Goal: Ask a question

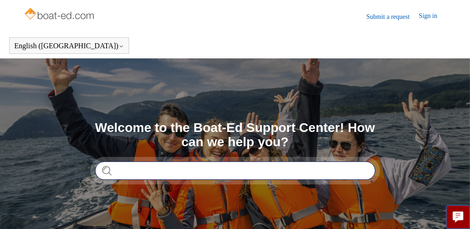
click at [153, 174] on input "Search" at bounding box center [235, 170] width 280 height 18
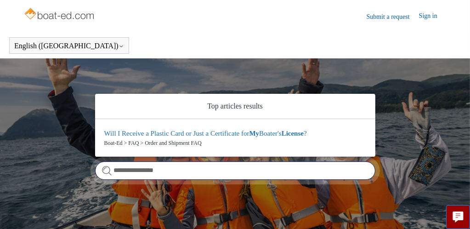
type input "**********"
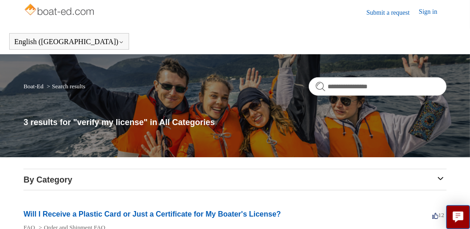
scroll to position [2, 0]
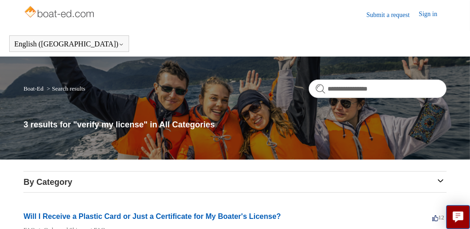
click at [383, 12] on link "Submit a request" at bounding box center [393, 15] width 52 height 10
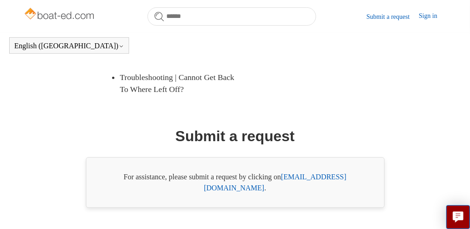
scroll to position [251, 0]
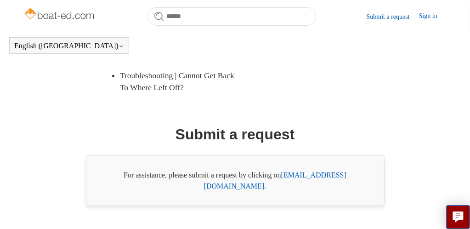
click at [322, 175] on link "support@boat-ed.com" at bounding box center [275, 180] width 142 height 19
click at [429, 13] on link "Sign in" at bounding box center [433, 16] width 28 height 11
